Goal: Task Accomplishment & Management: Use online tool/utility

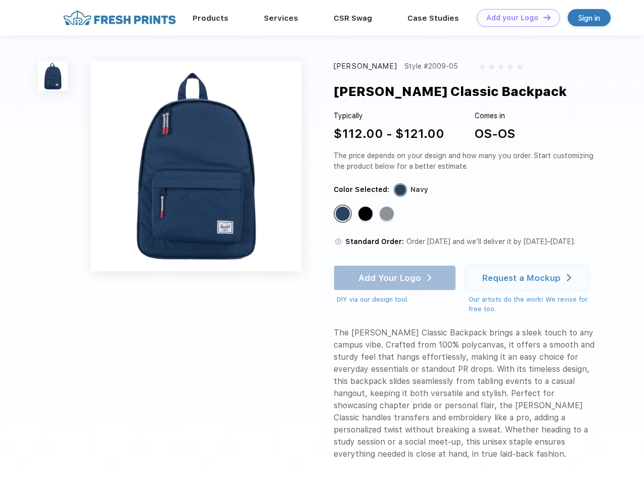
click at [514, 18] on link "Add your Logo Design Tool" at bounding box center [517, 18] width 83 height 18
click at [0, 0] on div "Design Tool" at bounding box center [0, 0] width 0 height 0
click at [542, 17] on link "Add your Logo Design Tool" at bounding box center [517, 18] width 83 height 18
click at [53, 76] on img at bounding box center [53, 76] width 30 height 30
click at [343, 214] on div "Standard Color" at bounding box center [342, 214] width 14 height 14
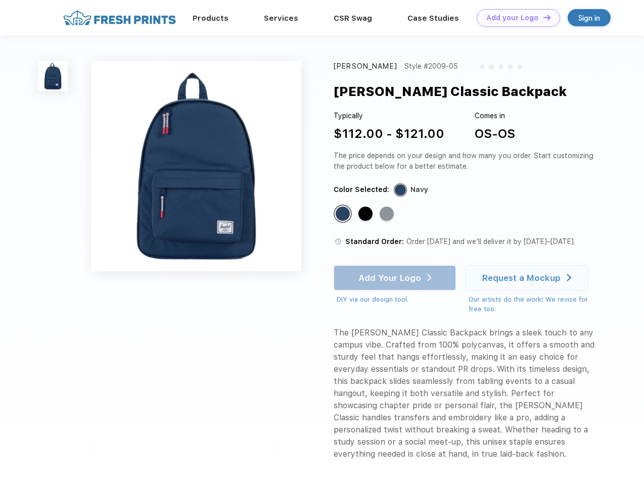
click at [366, 214] on div "Standard Color" at bounding box center [365, 214] width 14 height 14
click at [387, 214] on div "Standard Color" at bounding box center [386, 214] width 14 height 14
click at [396, 278] on div "Add Your Logo DIY via our design tool. Ah shoot! This product isn't up in our d…" at bounding box center [394, 284] width 122 height 39
click at [528, 278] on div "Request a Mockup" at bounding box center [521, 278] width 78 height 10
